Goal: Task Accomplishment & Management: Use online tool/utility

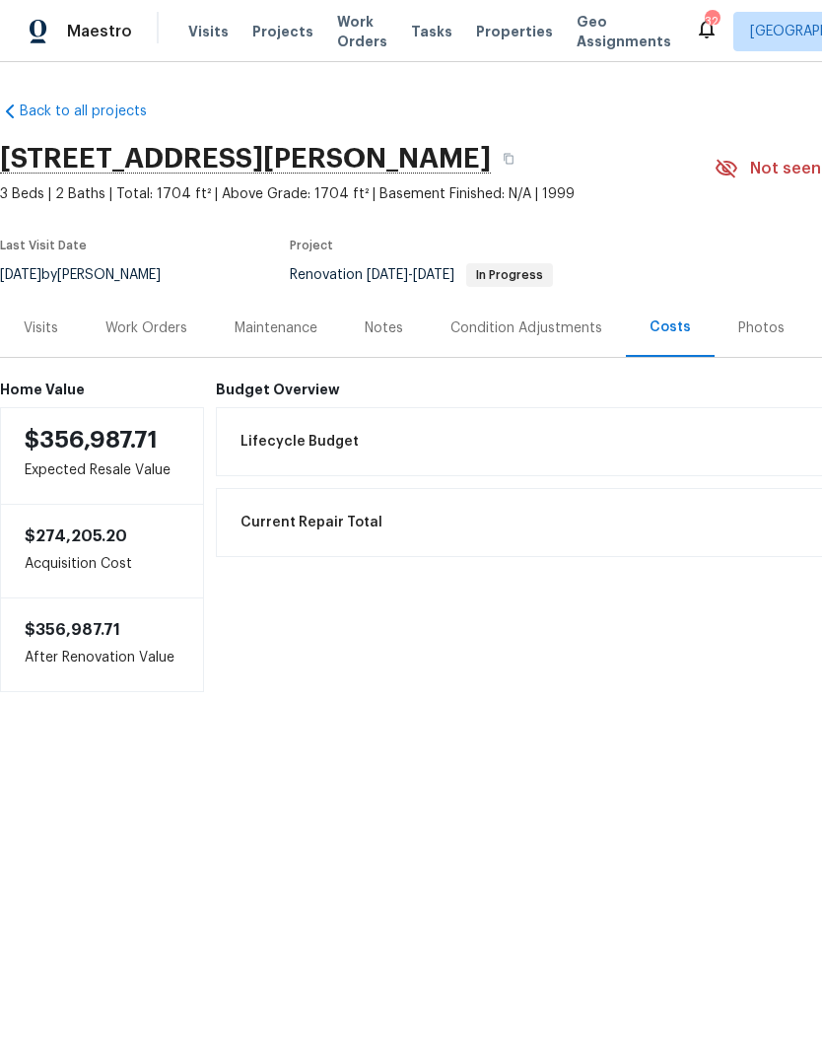
scroll to position [7, 0]
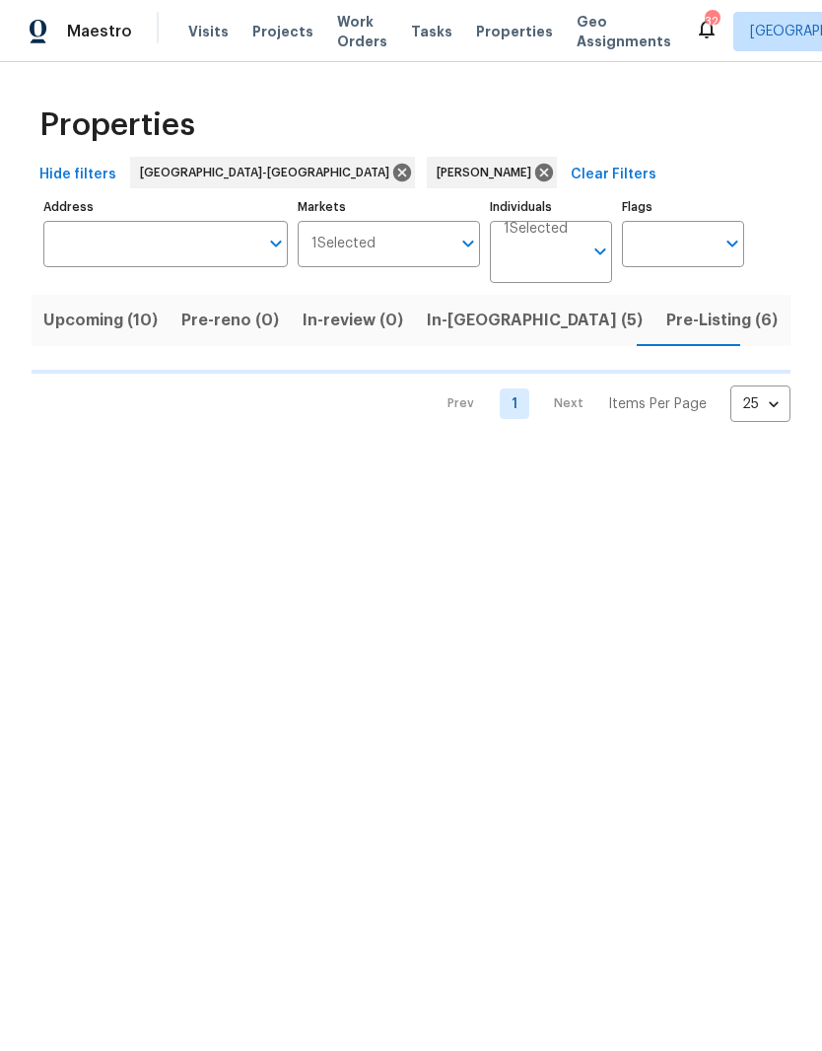
click at [110, 307] on button "Upcoming (10)" at bounding box center [101, 320] width 138 height 51
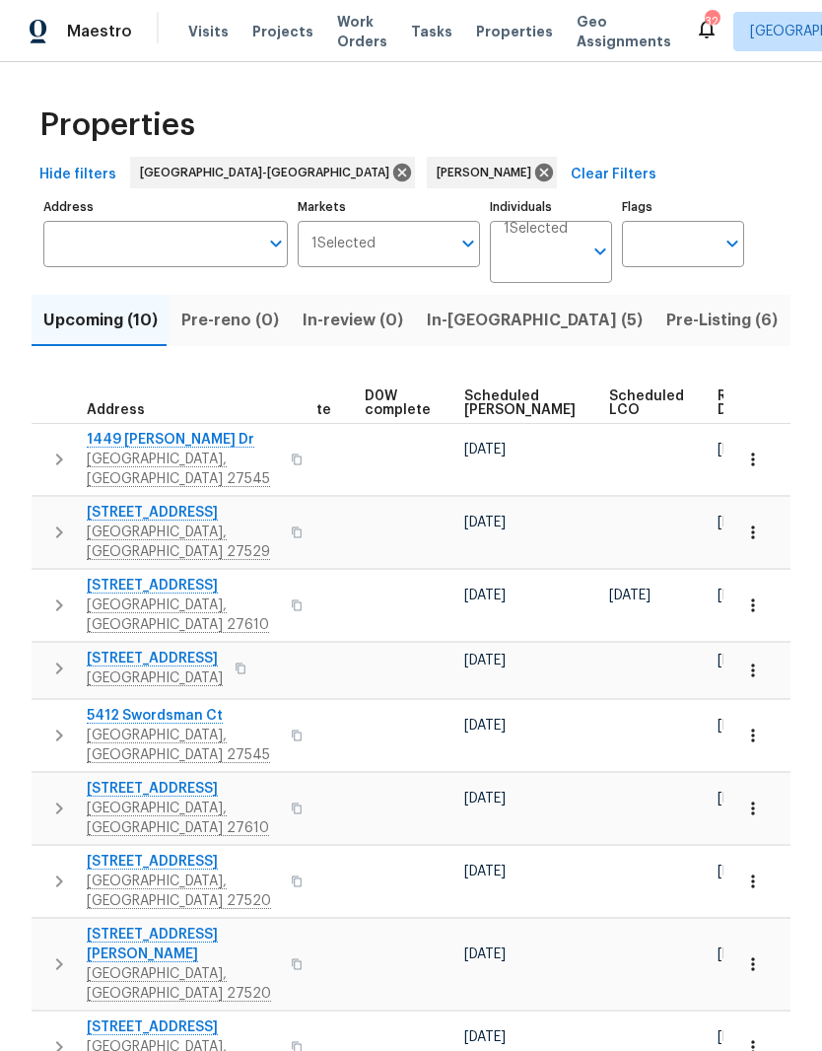
scroll to position [0, 496]
click at [719, 414] on span "Ready Date" at bounding box center [740, 404] width 43 height 28
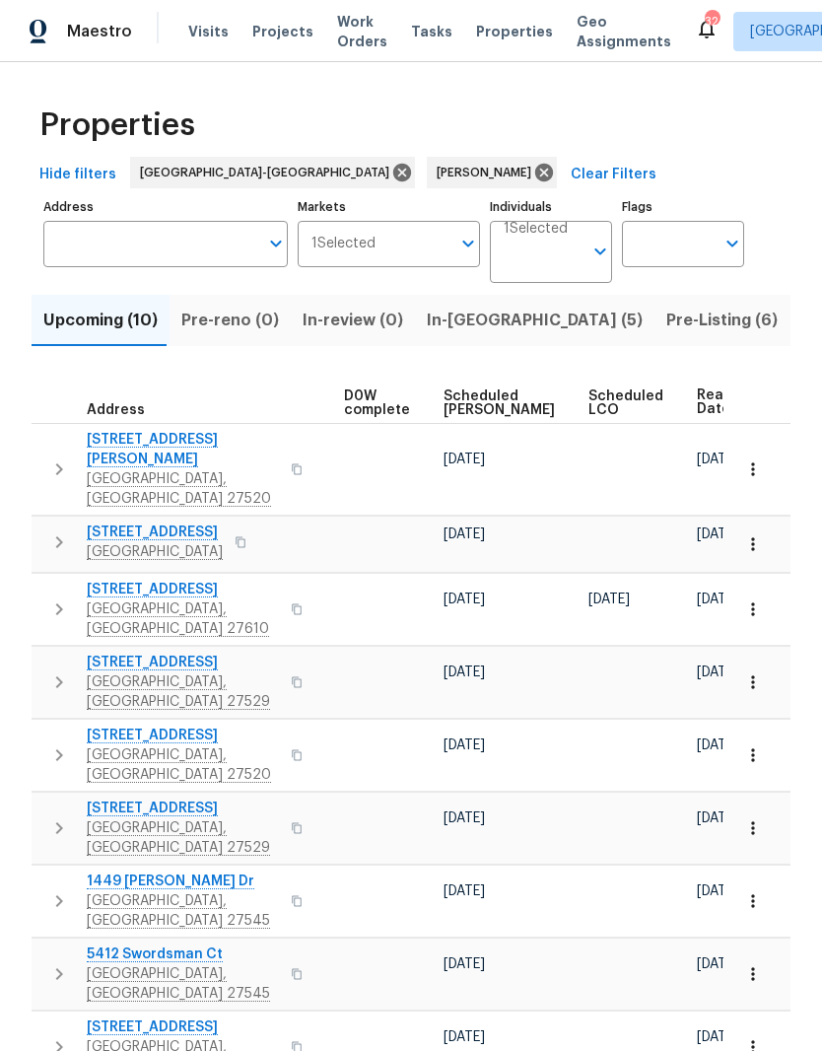
click at [190, 257] on input "Address" at bounding box center [150, 244] width 215 height 46
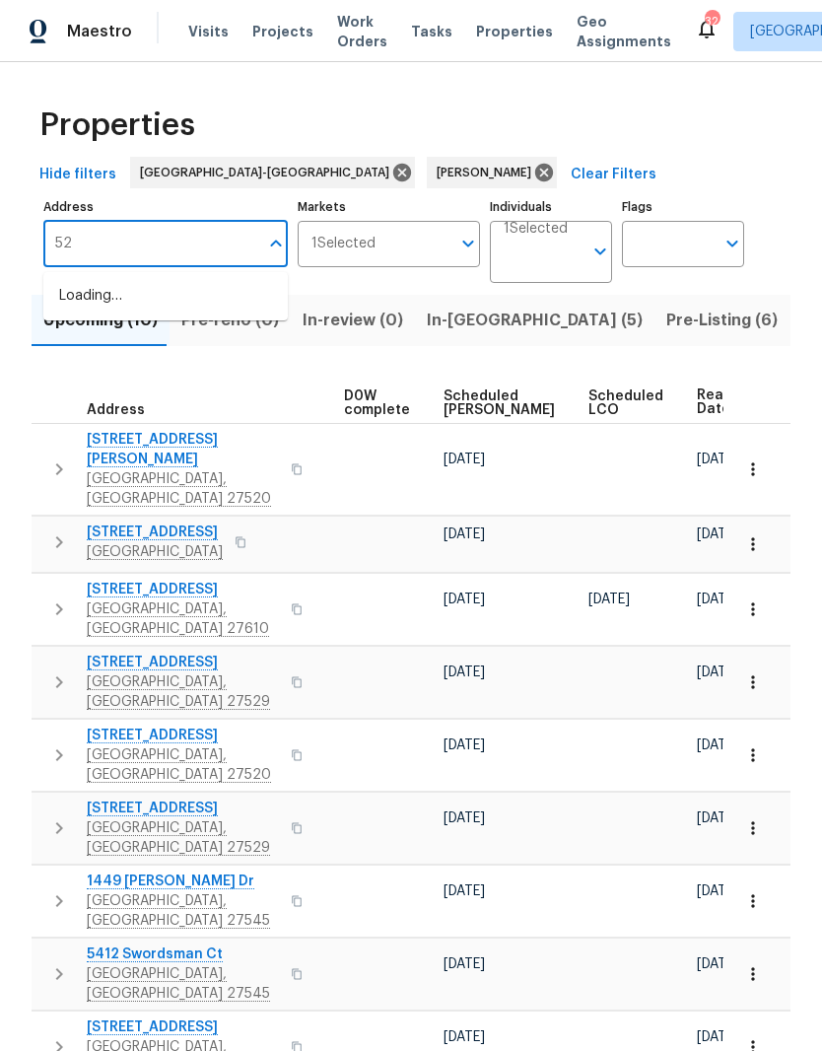
type input "5"
type input "5612"
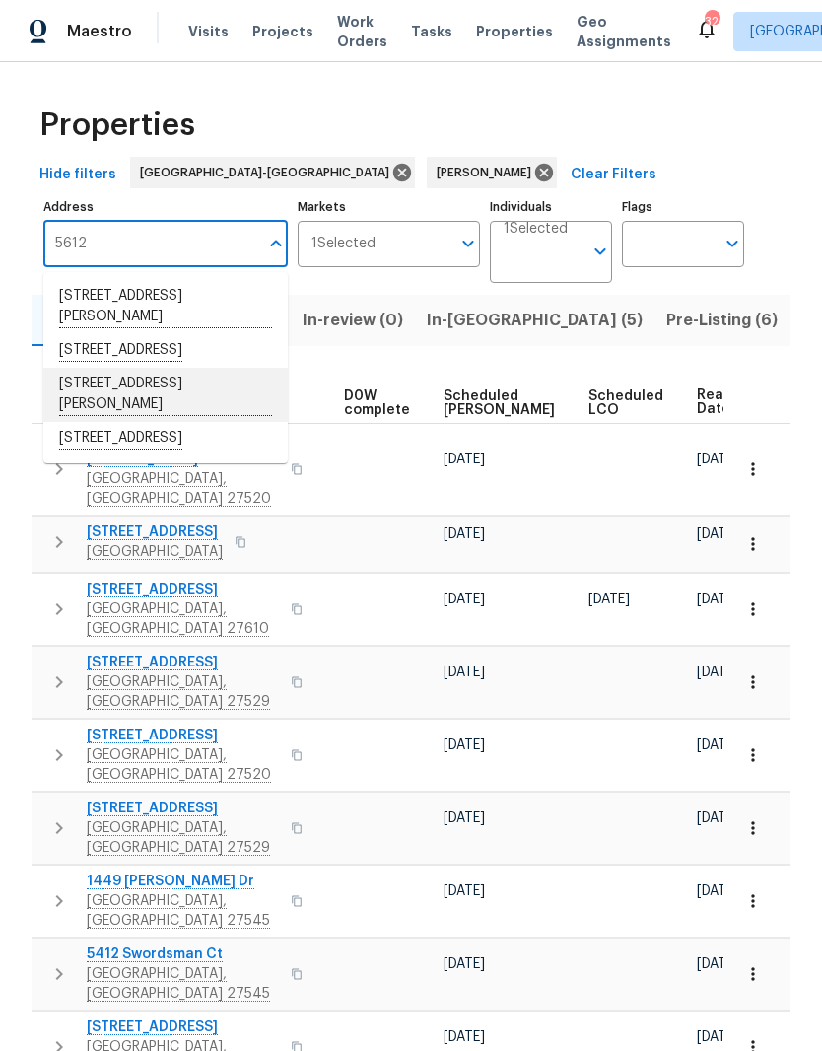
click at [212, 410] on li "5612 Tealbrook Dr Raleigh NC 27610" at bounding box center [165, 395] width 245 height 54
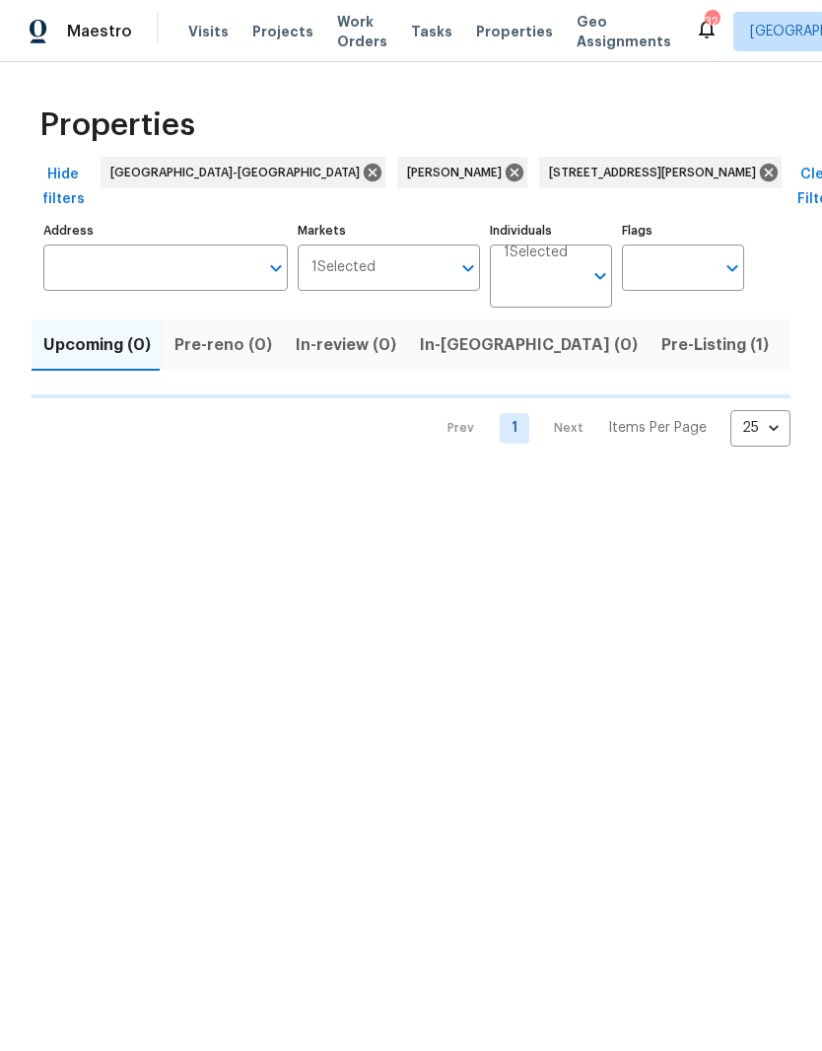
type input "5612 Tealbrook Dr Raleigh NC 27610"
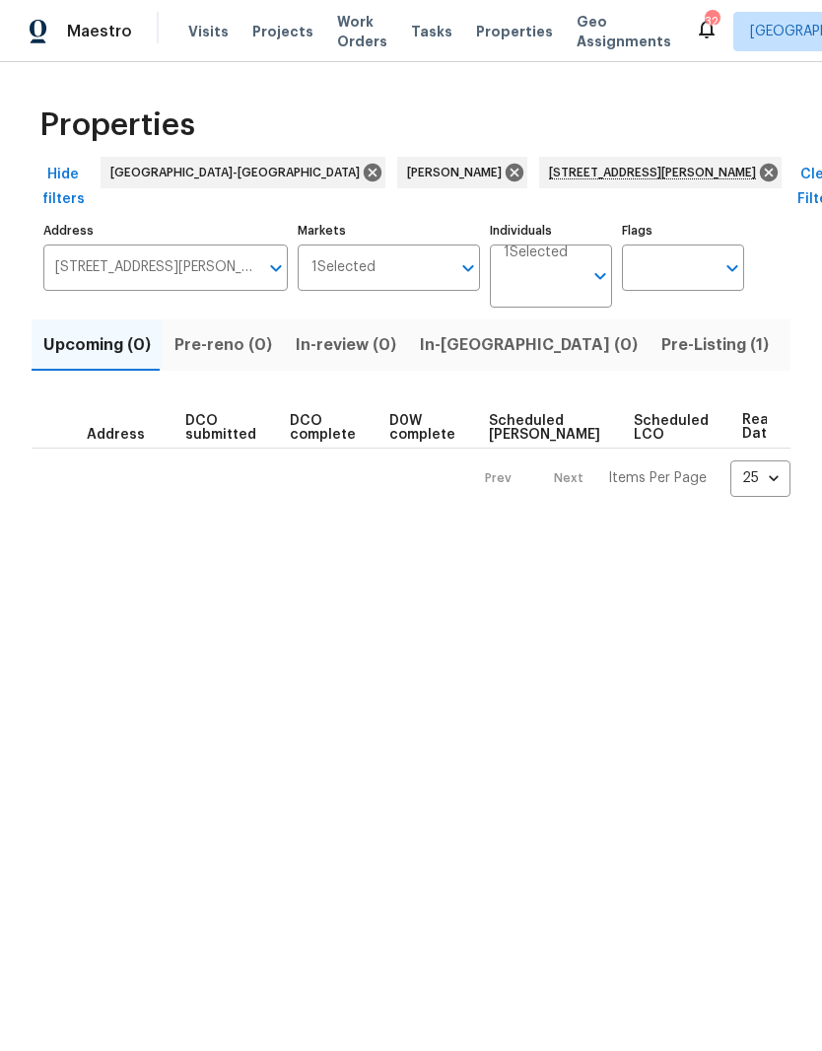
scroll to position [0, 216]
click at [650, 336] on button "Pre-Listing (1)" at bounding box center [715, 344] width 131 height 51
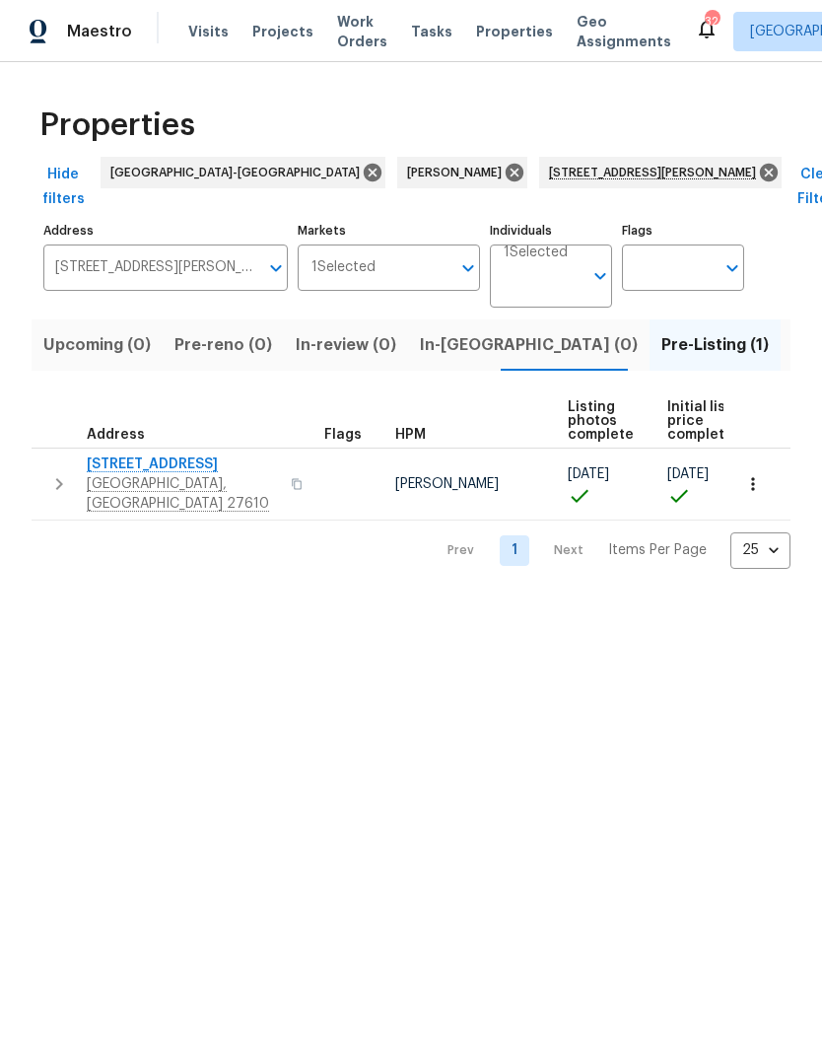
click at [762, 474] on icon "button" at bounding box center [754, 484] width 20 height 20
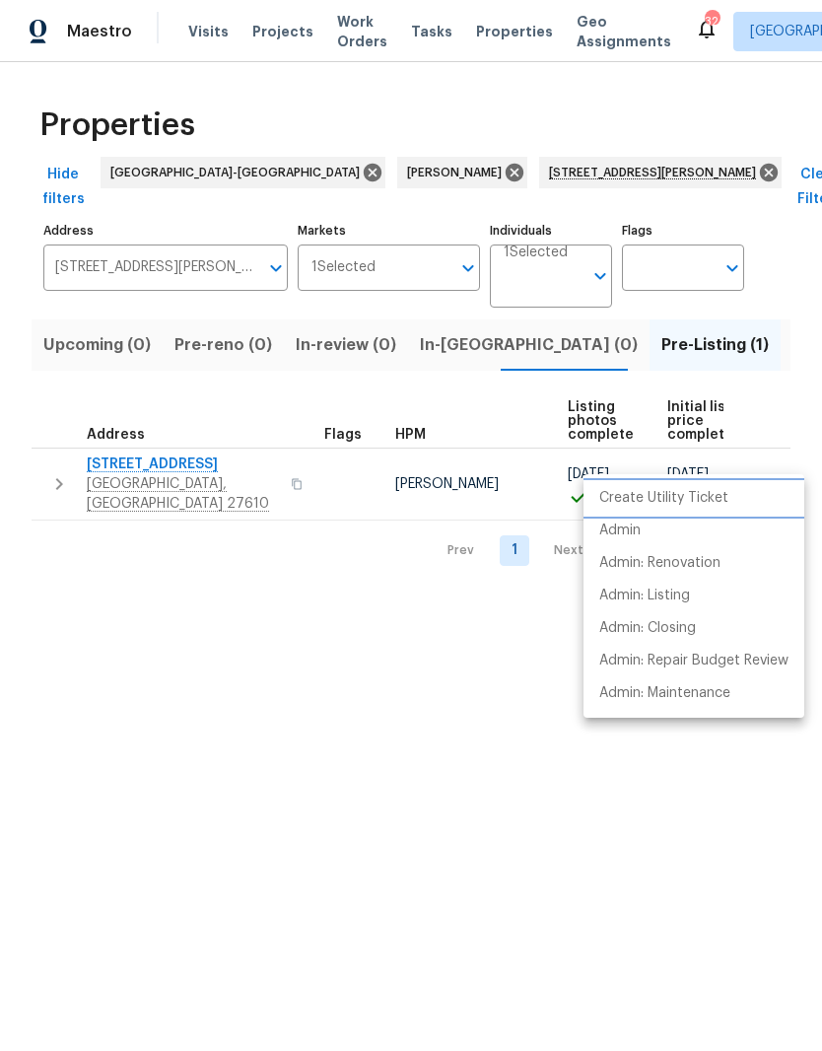
click at [725, 506] on p "Create Utility Ticket" at bounding box center [664, 498] width 129 height 21
click at [174, 444] on div at bounding box center [411, 525] width 822 height 1051
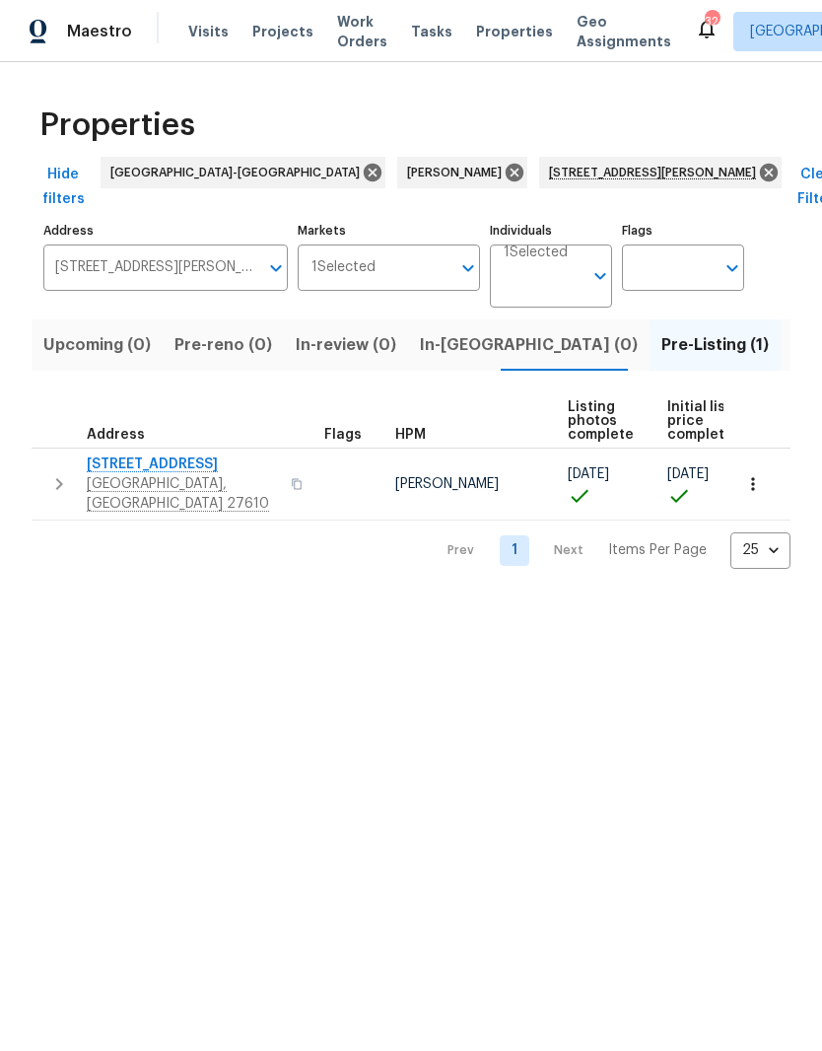
click at [135, 455] on span "[STREET_ADDRESS]" at bounding box center [183, 465] width 192 height 20
click at [757, 474] on icon "button" at bounding box center [754, 484] width 20 height 20
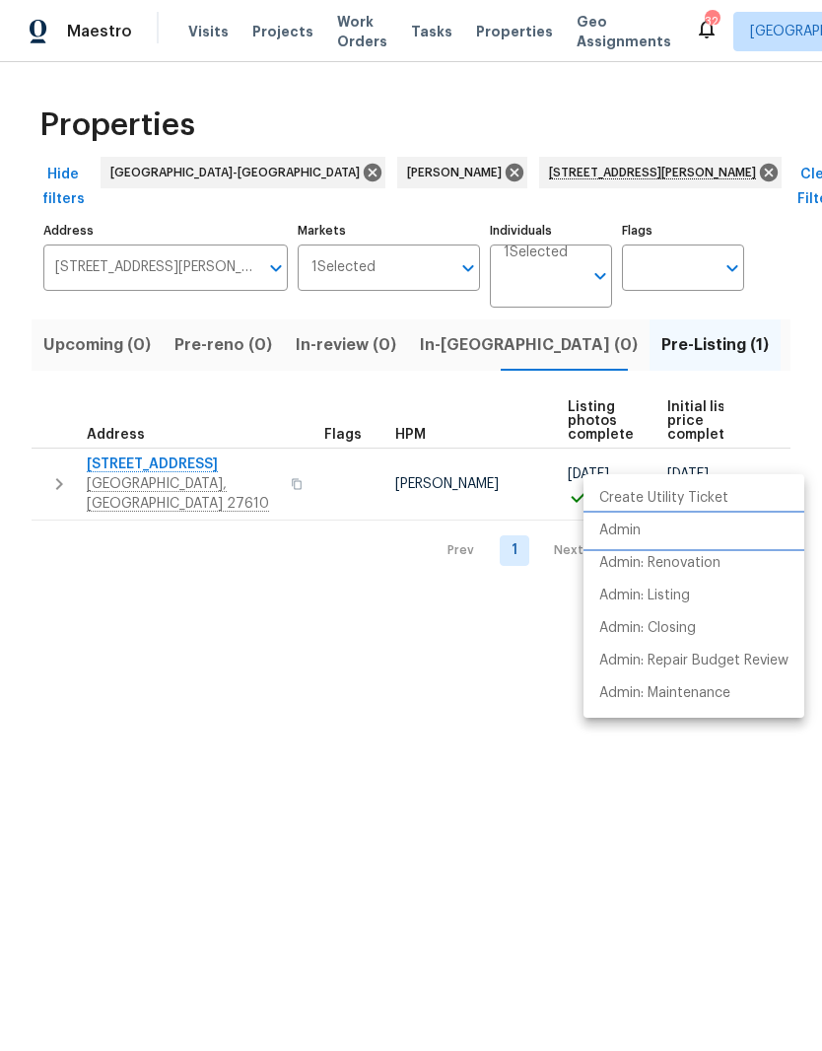
click at [706, 537] on li "Admin" at bounding box center [694, 531] width 221 height 33
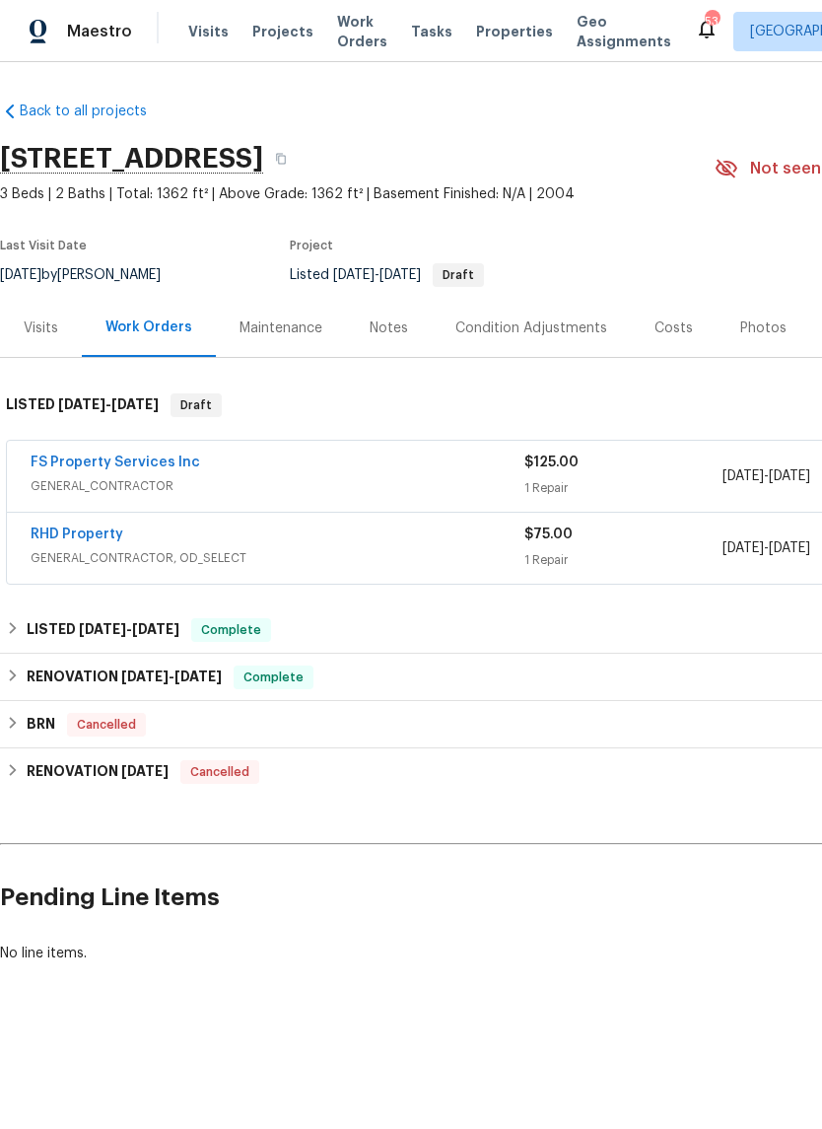
click at [117, 540] on link "RHD Property" at bounding box center [77, 535] width 93 height 14
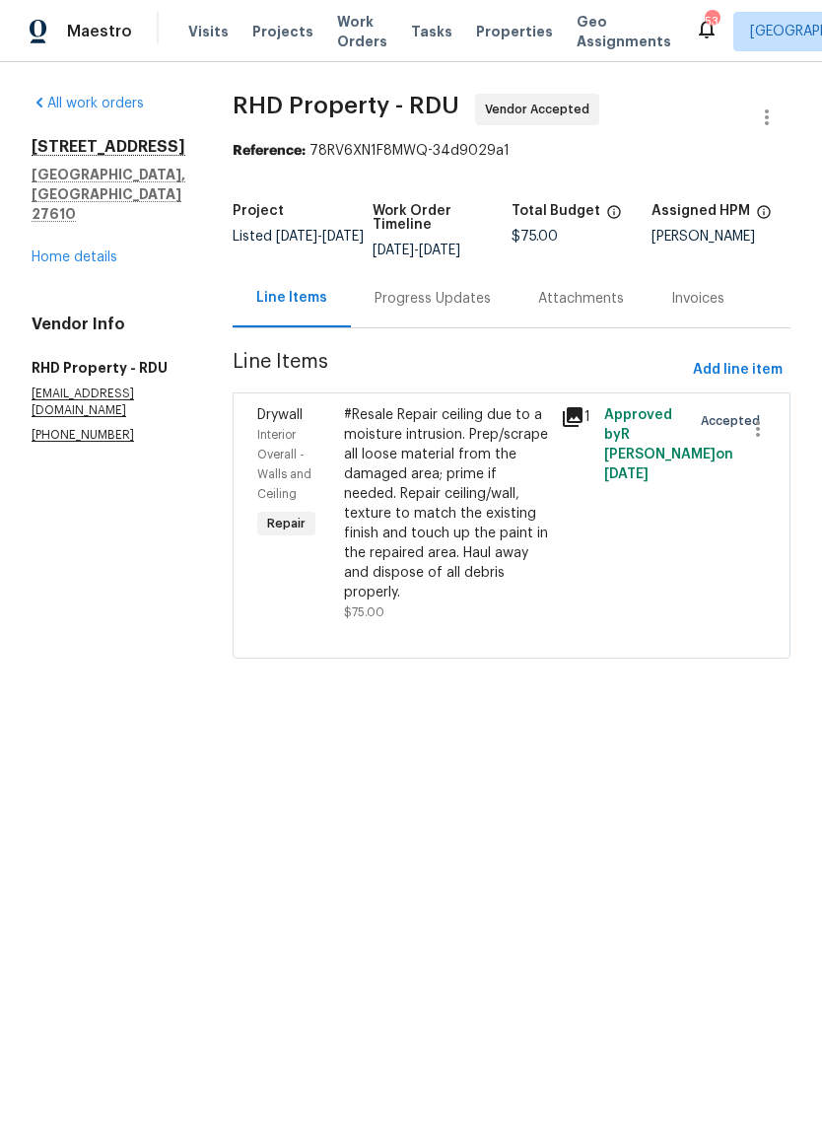
click at [476, 309] on div "Progress Updates" at bounding box center [433, 299] width 116 height 20
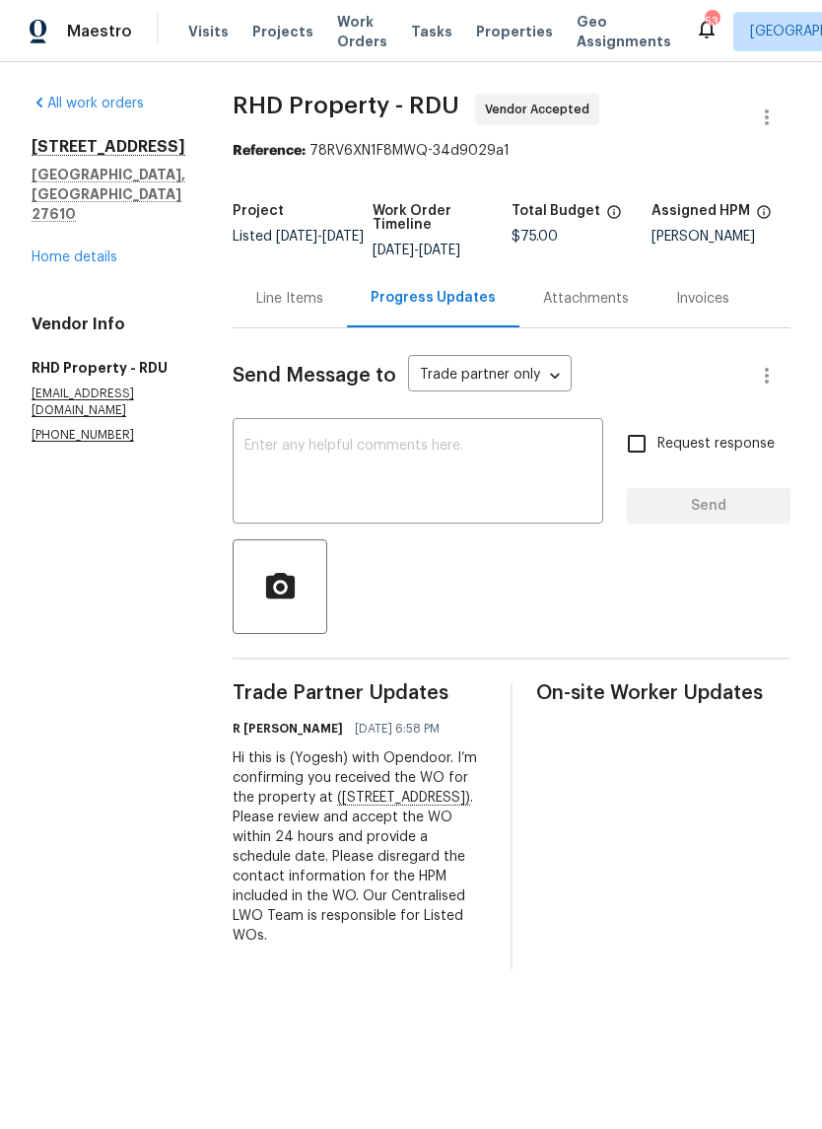
click at [104, 250] on link "Home details" at bounding box center [75, 257] width 86 height 14
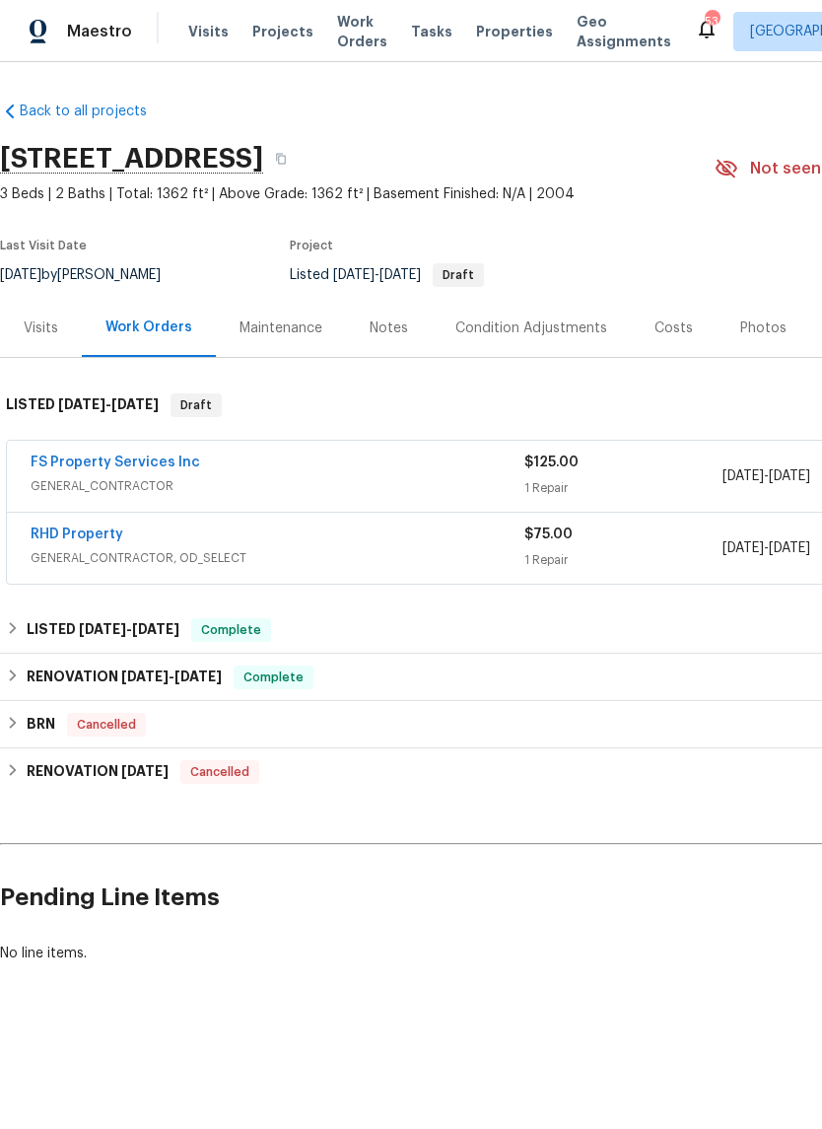
click at [166, 465] on link "FS Property Services Inc" at bounding box center [116, 463] width 170 height 14
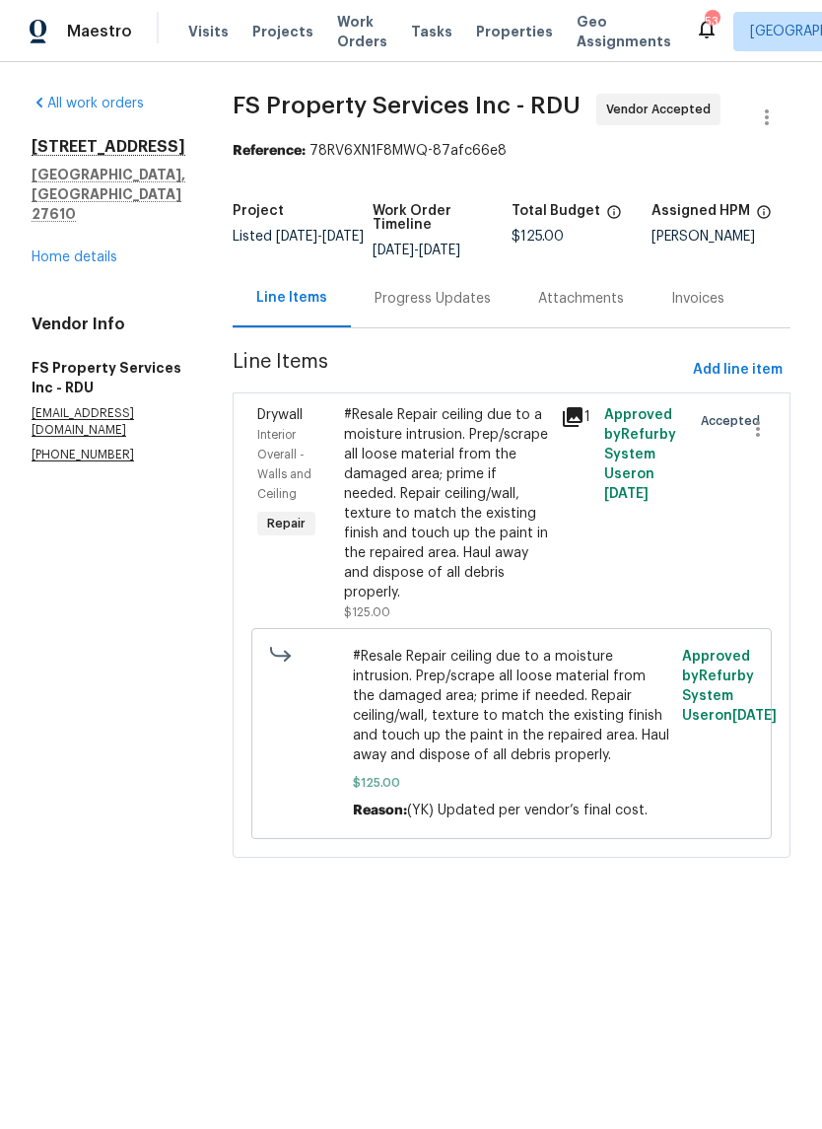
click at [476, 309] on div "Progress Updates" at bounding box center [433, 299] width 116 height 20
